Goal: Task Accomplishment & Management: Use online tool/utility

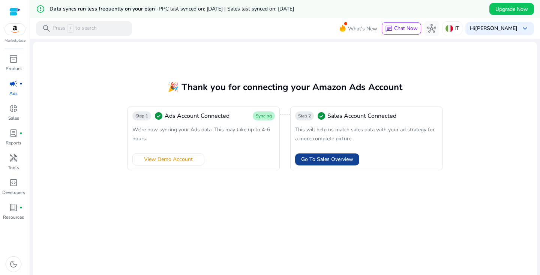
click at [314, 166] on span at bounding box center [327, 159] width 64 height 18
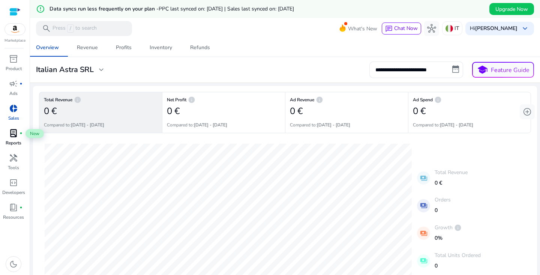
click at [15, 135] on span "lab_profile" at bounding box center [13, 133] width 9 height 9
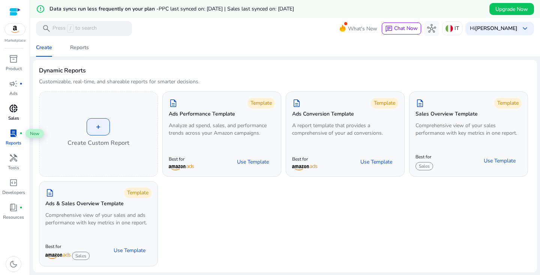
click at [15, 110] on span "donut_small" at bounding box center [13, 108] width 9 height 9
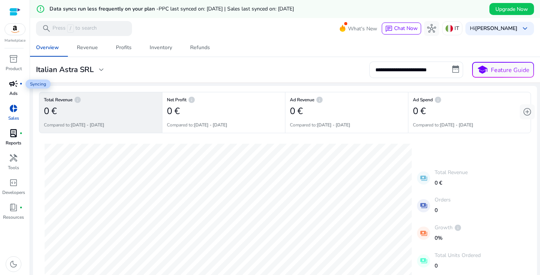
click at [14, 84] on span "campaign" at bounding box center [13, 83] width 9 height 9
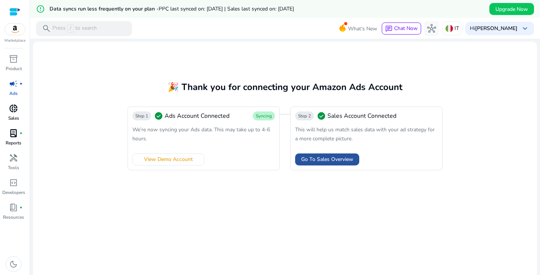
click at [316, 156] on span "Go To Sales Overview" at bounding box center [327, 159] width 52 height 8
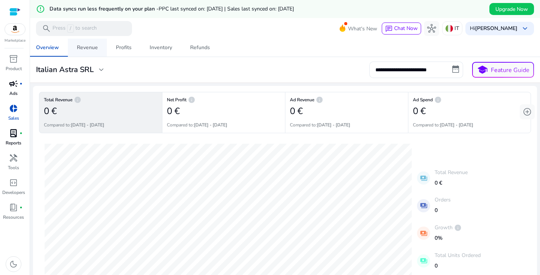
click at [90, 55] on span "Revenue" at bounding box center [87, 48] width 21 height 18
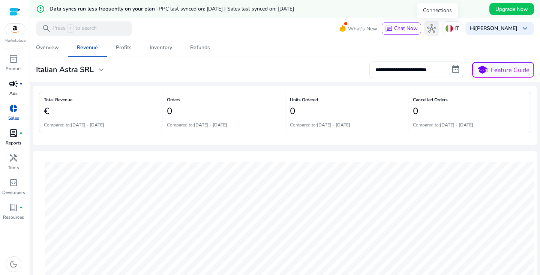
click at [436, 28] on span "hub" at bounding box center [431, 28] width 9 height 9
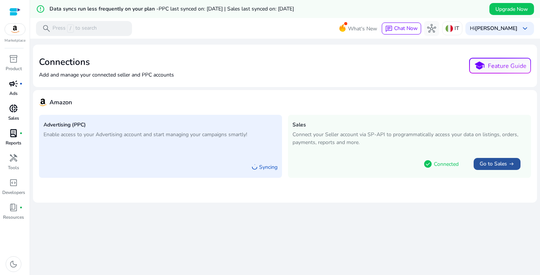
click at [489, 160] on span "Go to Sales" at bounding box center [493, 164] width 27 height 8
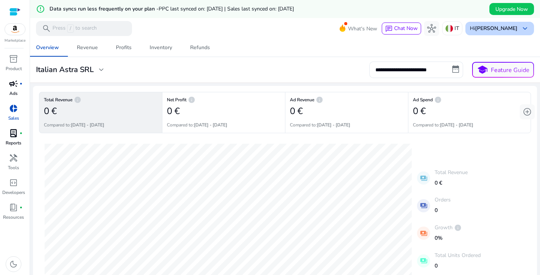
click at [489, 29] on b "[PERSON_NAME]" at bounding box center [496, 28] width 42 height 7
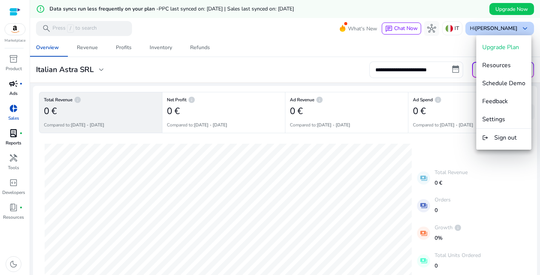
click at [489, 29] on div at bounding box center [270, 137] width 540 height 275
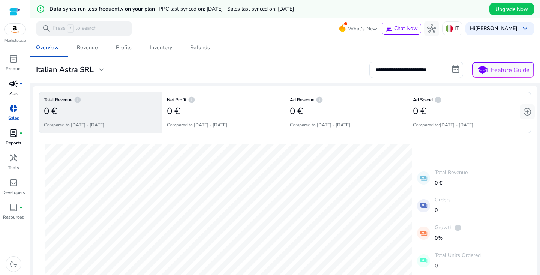
click at [453, 48] on div "Overview Revenue Profits Inventory Refunds" at bounding box center [285, 48] width 516 height 18
click at [102, 70] on span "expand_more" at bounding box center [101, 69] width 9 height 9
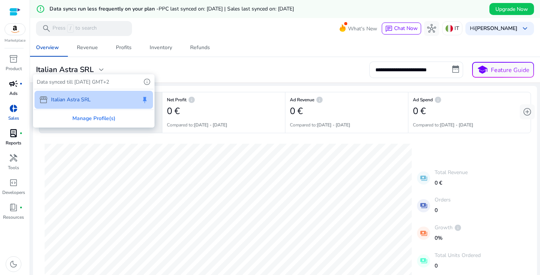
click at [221, 69] on div at bounding box center [270, 137] width 540 height 275
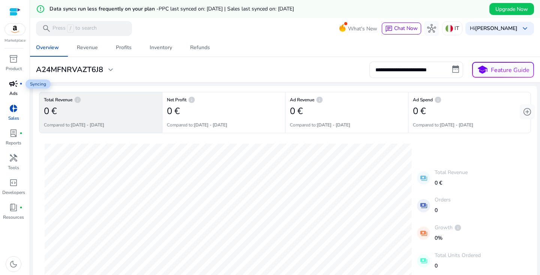
click at [11, 88] on span "campaign" at bounding box center [13, 83] width 9 height 9
